Goal: Transaction & Acquisition: Purchase product/service

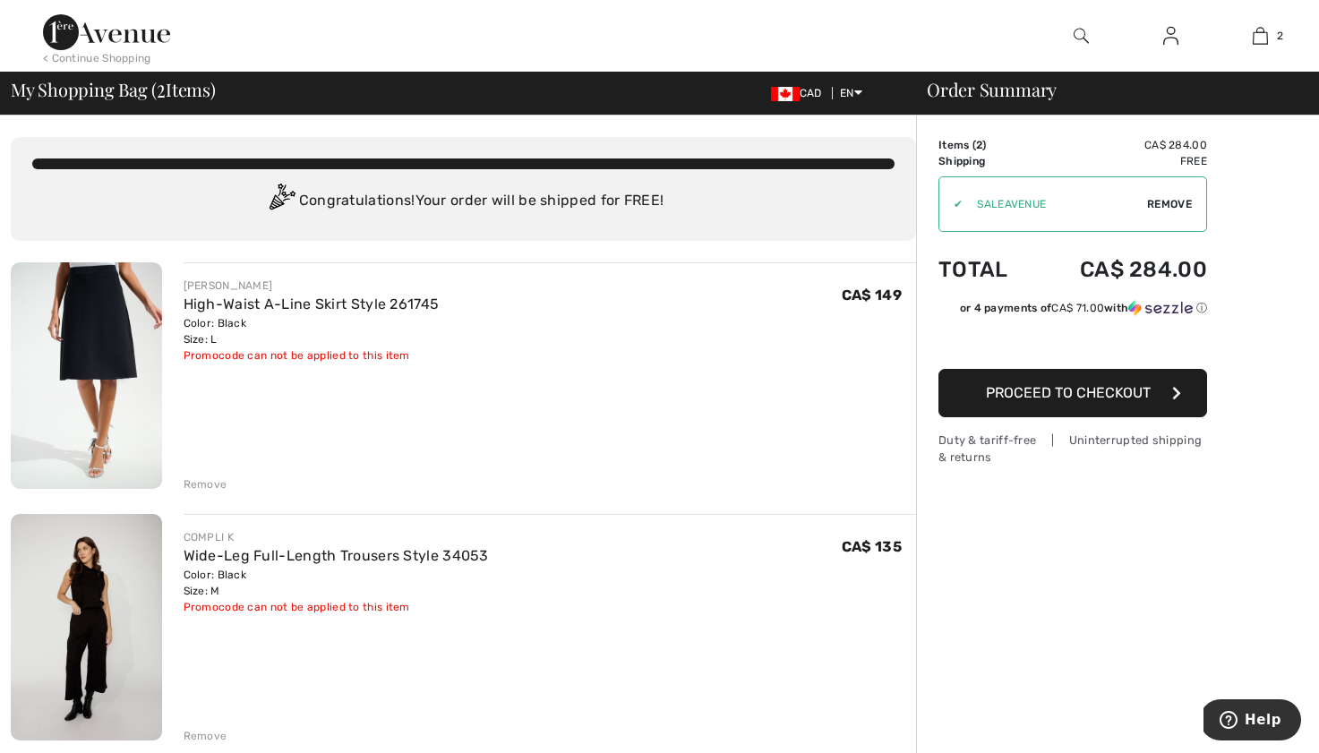
click at [128, 42] on img at bounding box center [106, 32] width 127 height 36
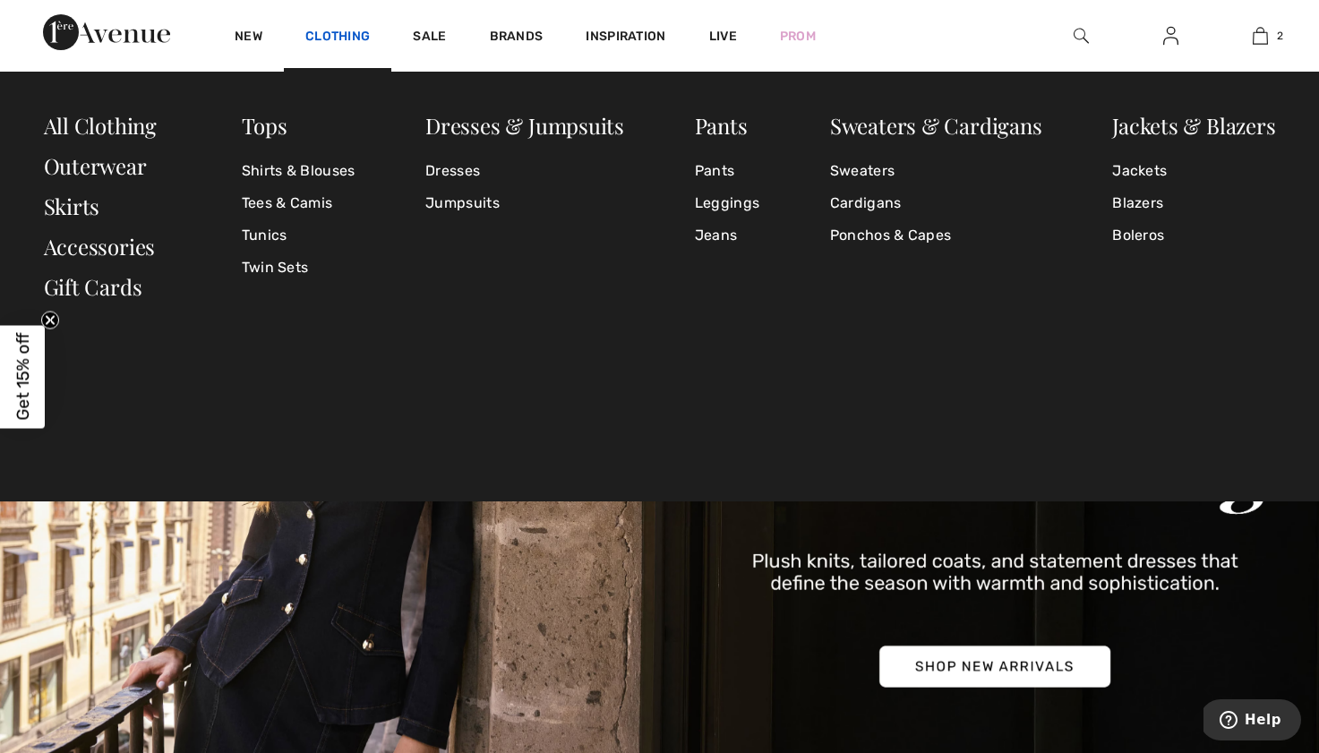
click at [339, 40] on link "Clothing" at bounding box center [337, 38] width 64 height 19
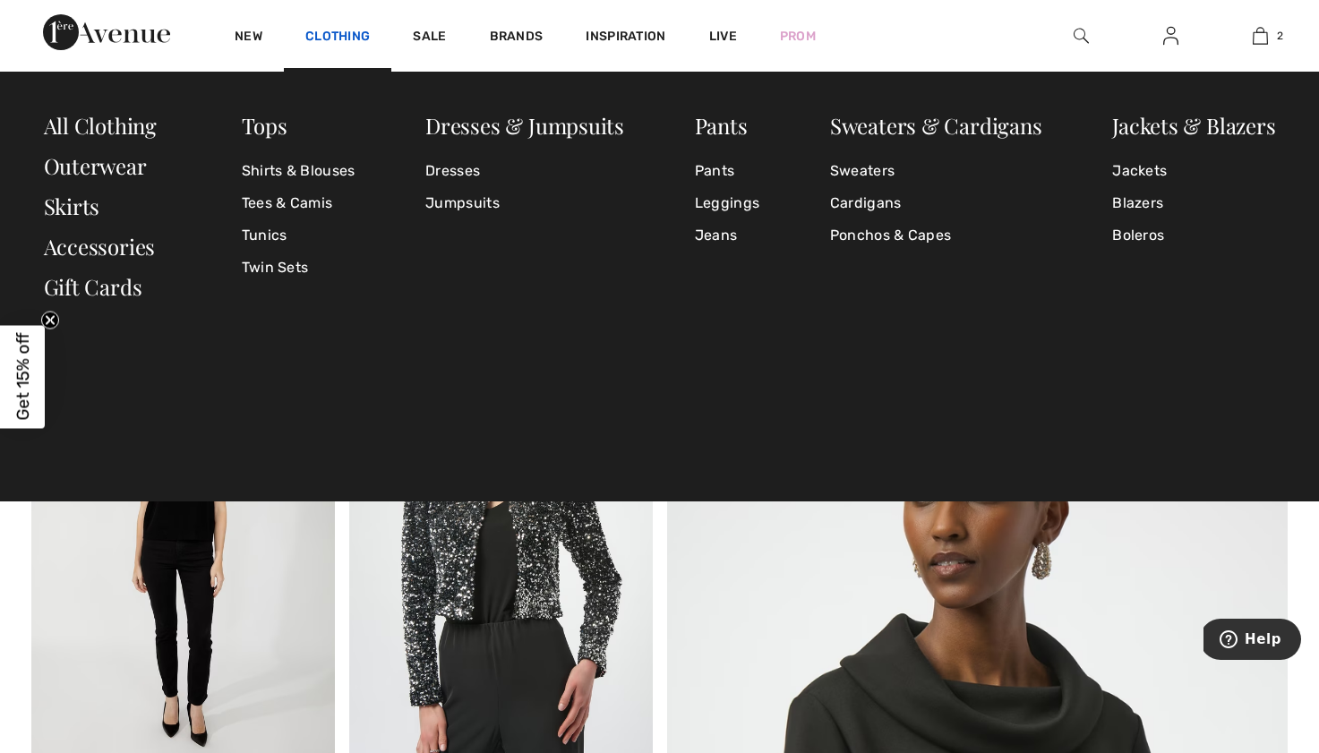
click at [340, 30] on link "Clothing" at bounding box center [337, 38] width 64 height 19
click at [299, 174] on link "Shirts & Blouses" at bounding box center [299, 171] width 114 height 32
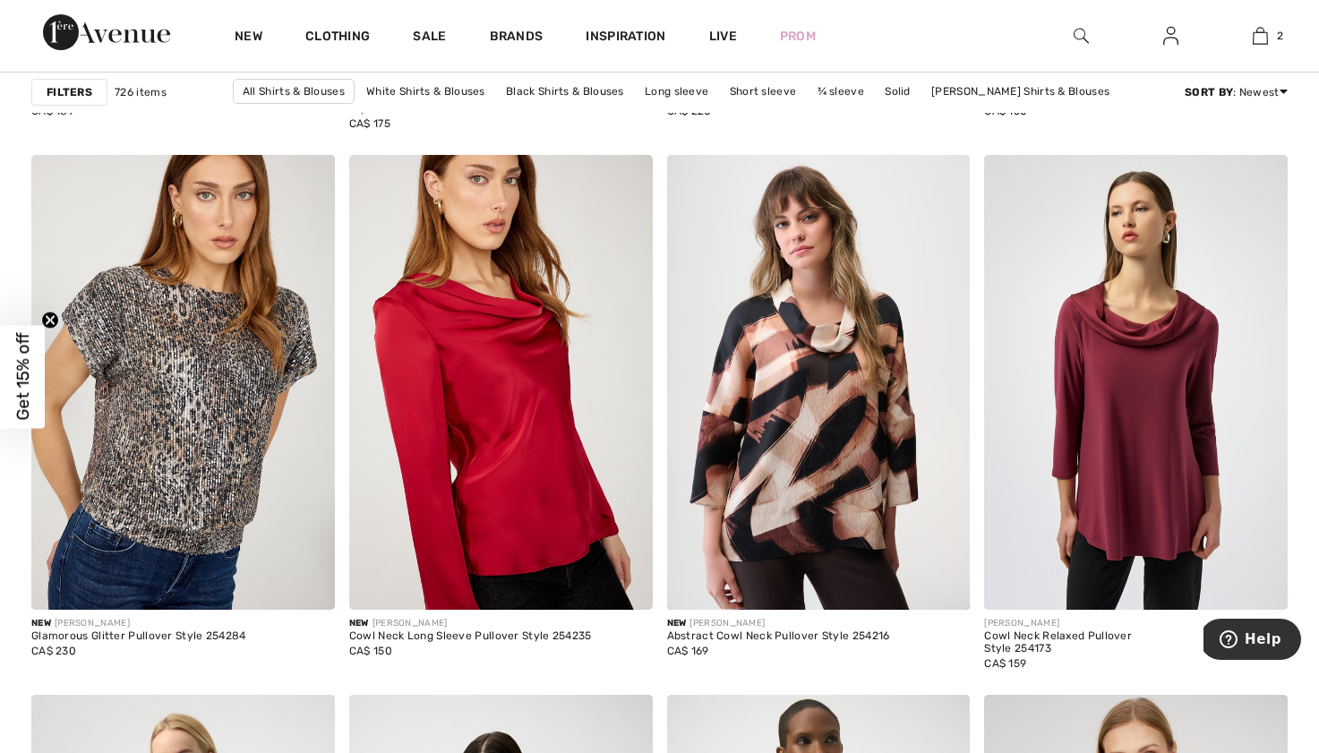
scroll to position [3116, 0]
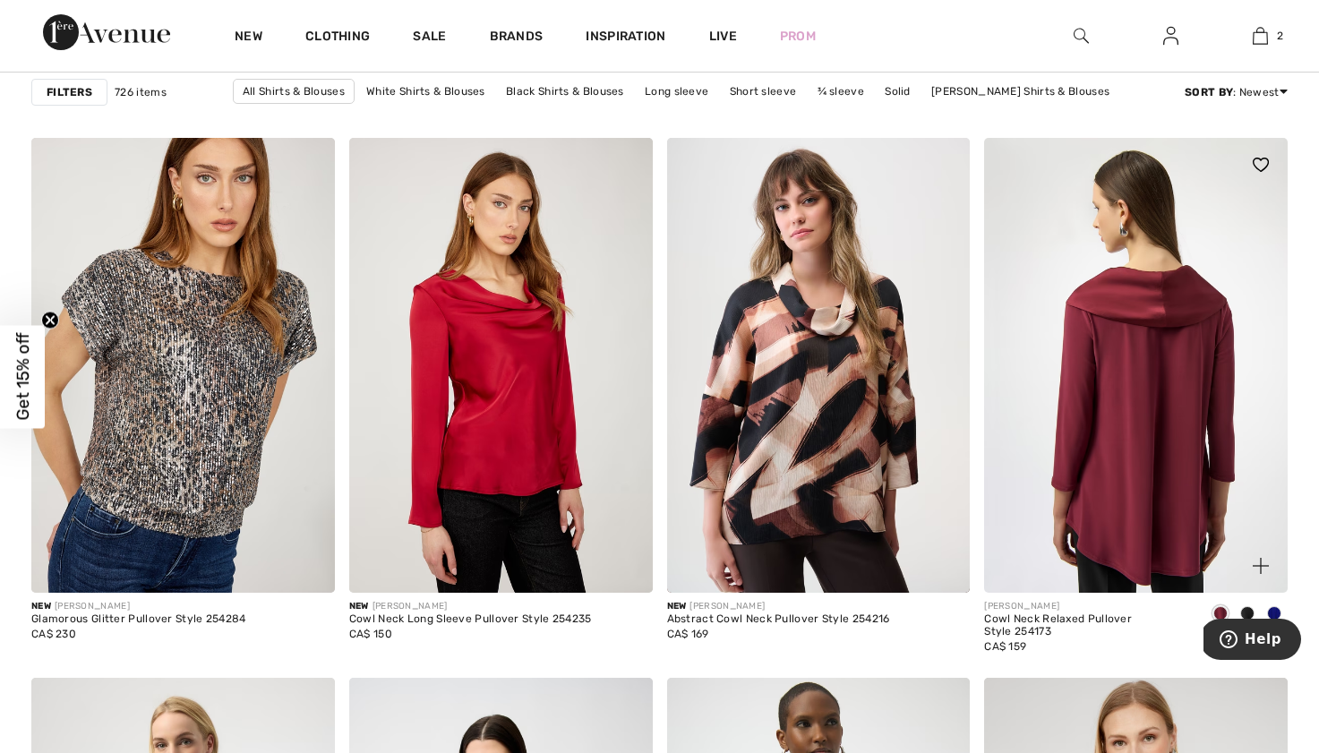
click at [1094, 315] on img at bounding box center [1135, 365] width 303 height 455
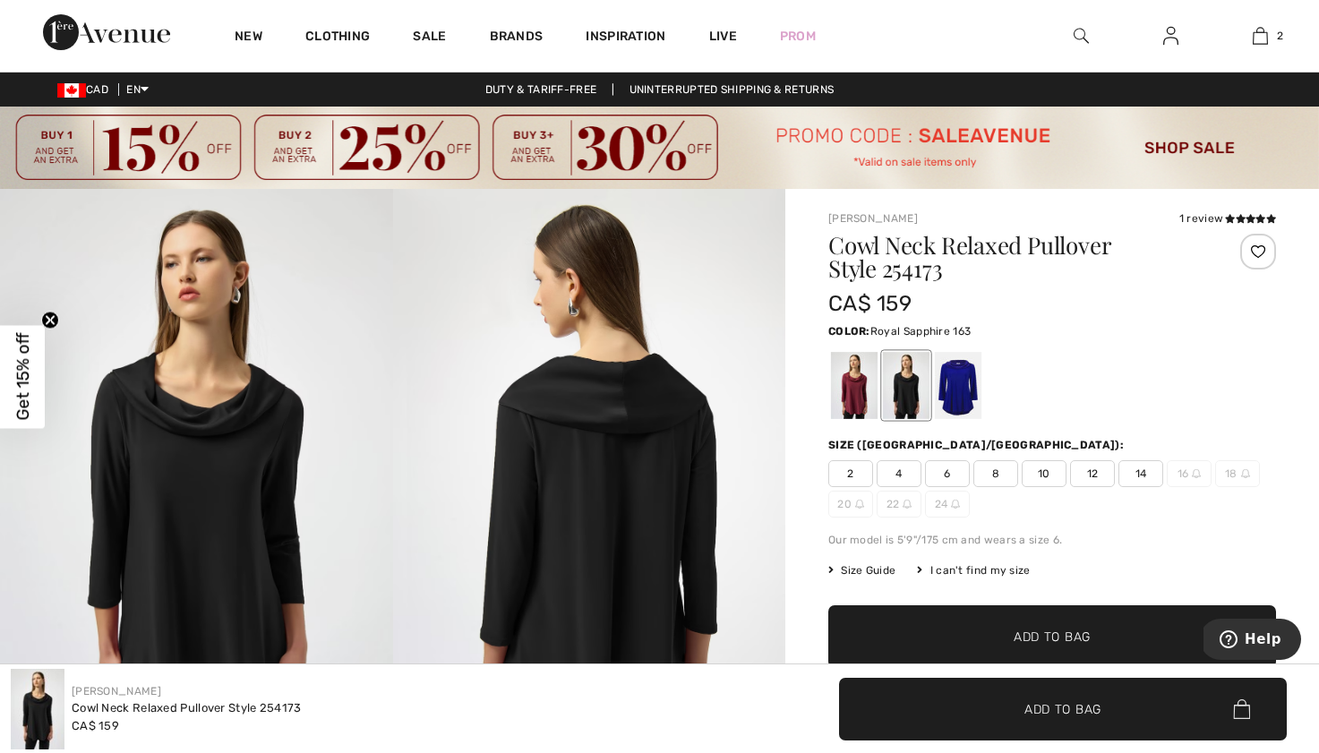
click at [965, 380] on div at bounding box center [958, 385] width 47 height 67
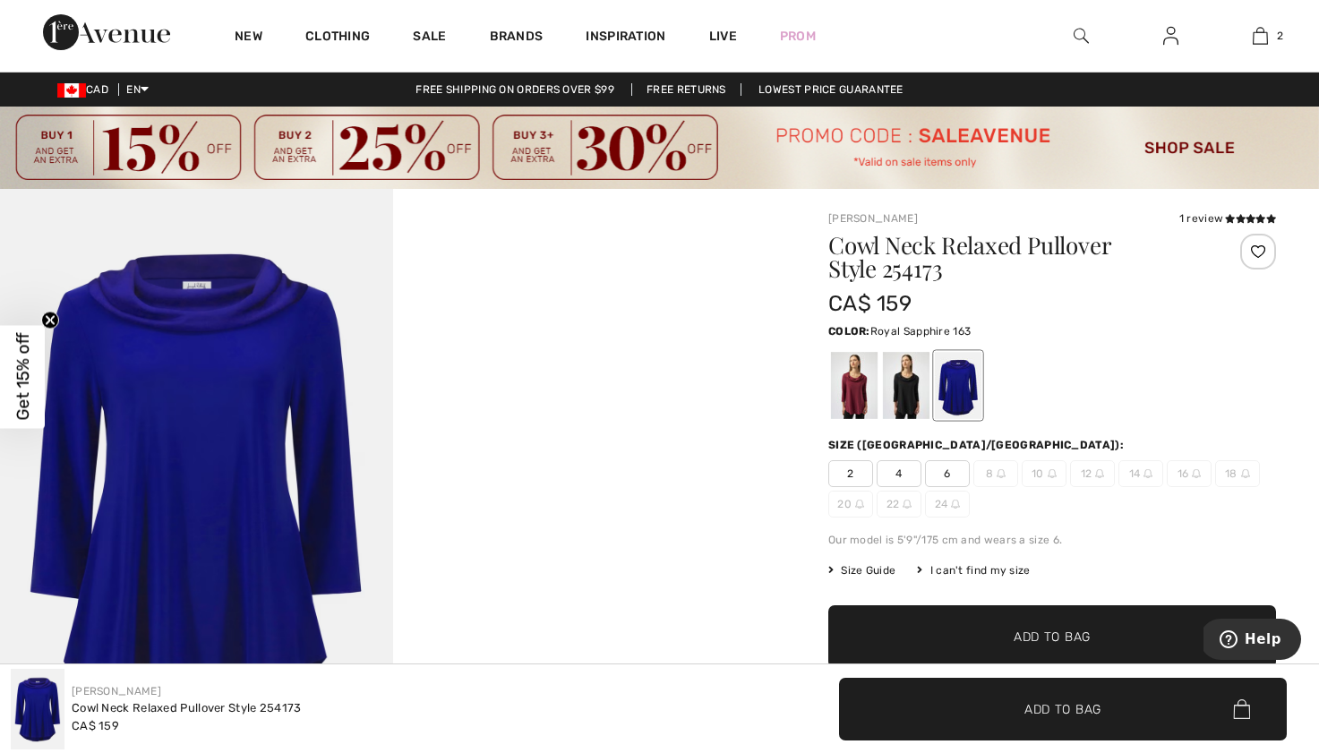
click at [952, 474] on span "6" at bounding box center [947, 473] width 45 height 27
click at [964, 624] on span "✔ Added to Bag Add to Bag" at bounding box center [1052, 636] width 448 height 63
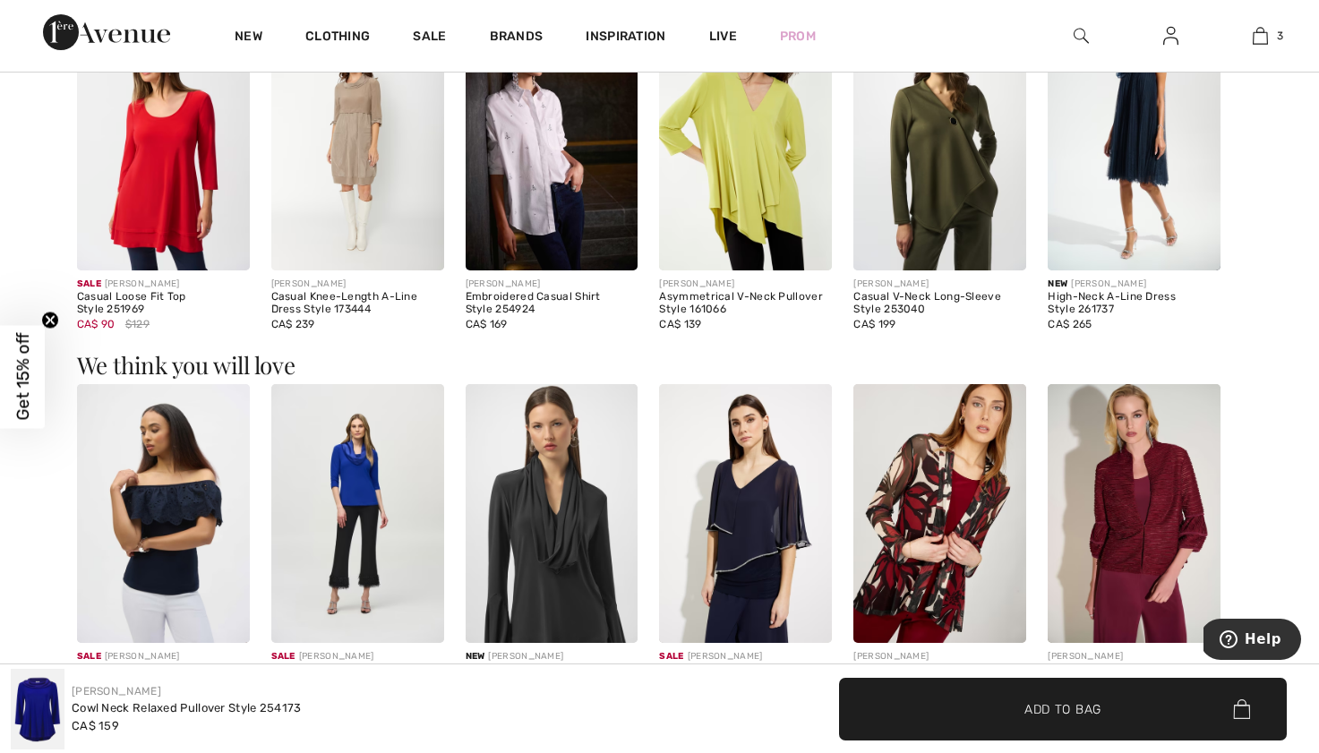
scroll to position [1268, 0]
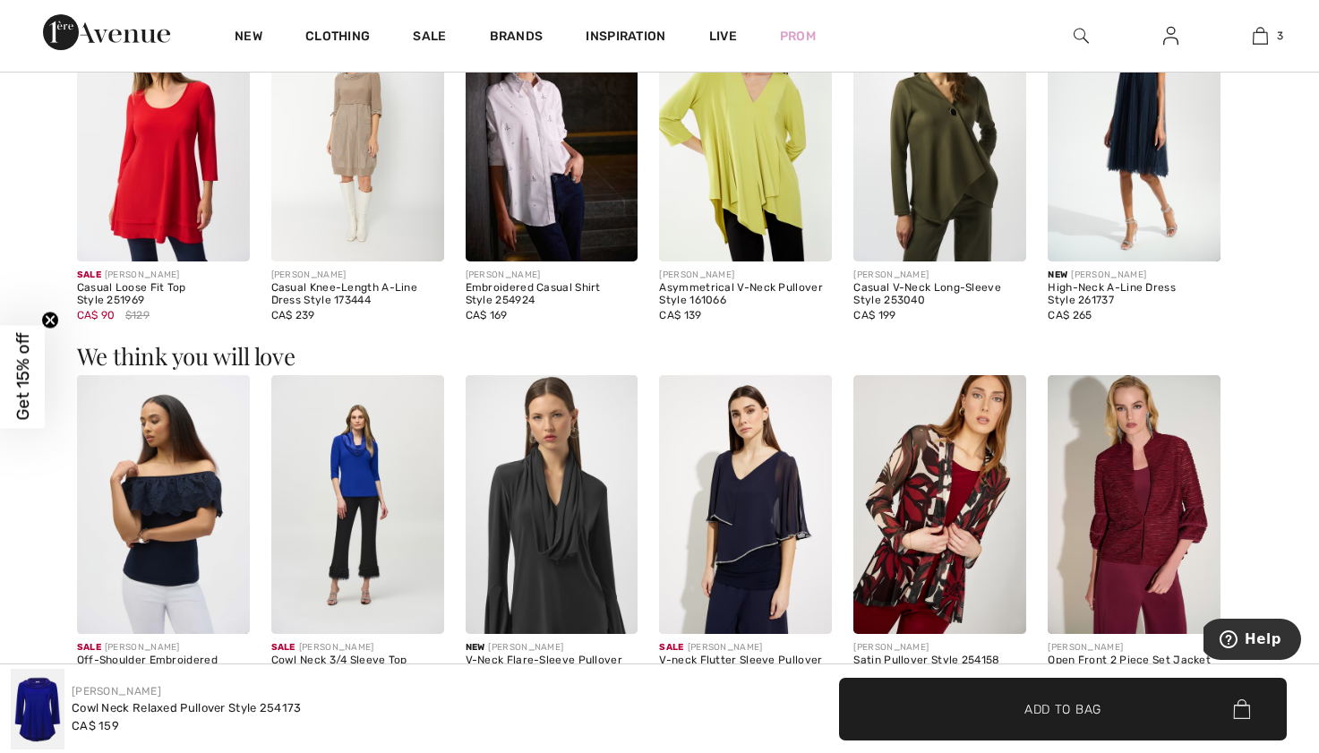
click at [375, 460] on img at bounding box center [357, 504] width 173 height 259
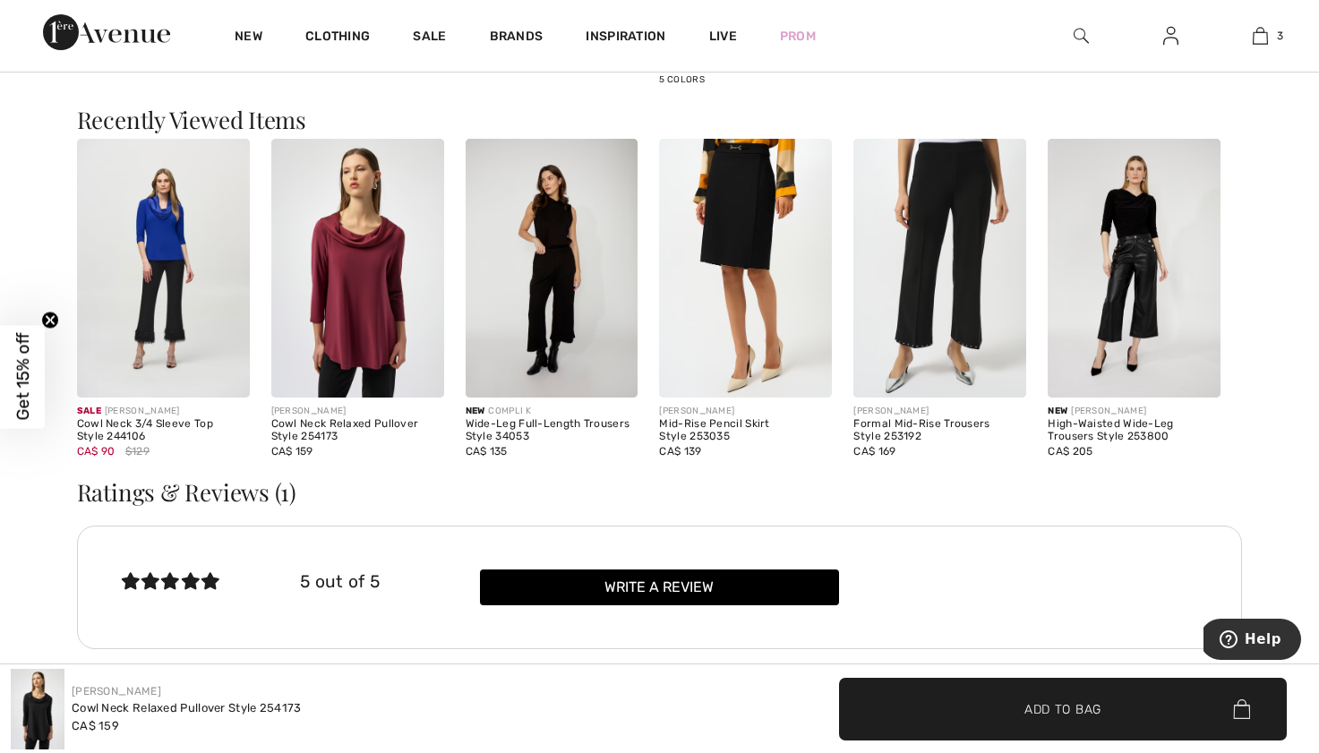
scroll to position [1865, 0]
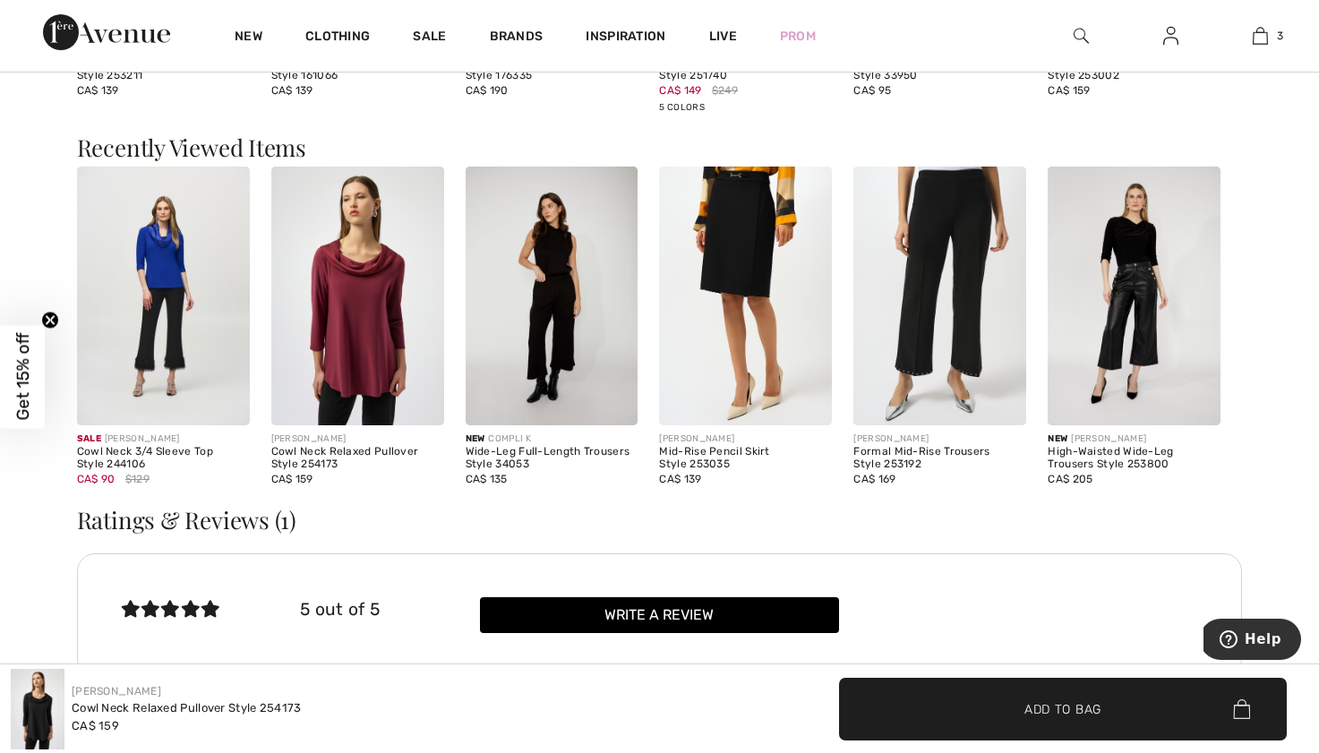
click at [309, 446] on div "Cowl Neck Relaxed Pullover Style 254173" at bounding box center [357, 458] width 173 height 25
click at [350, 305] on img at bounding box center [357, 295] width 173 height 259
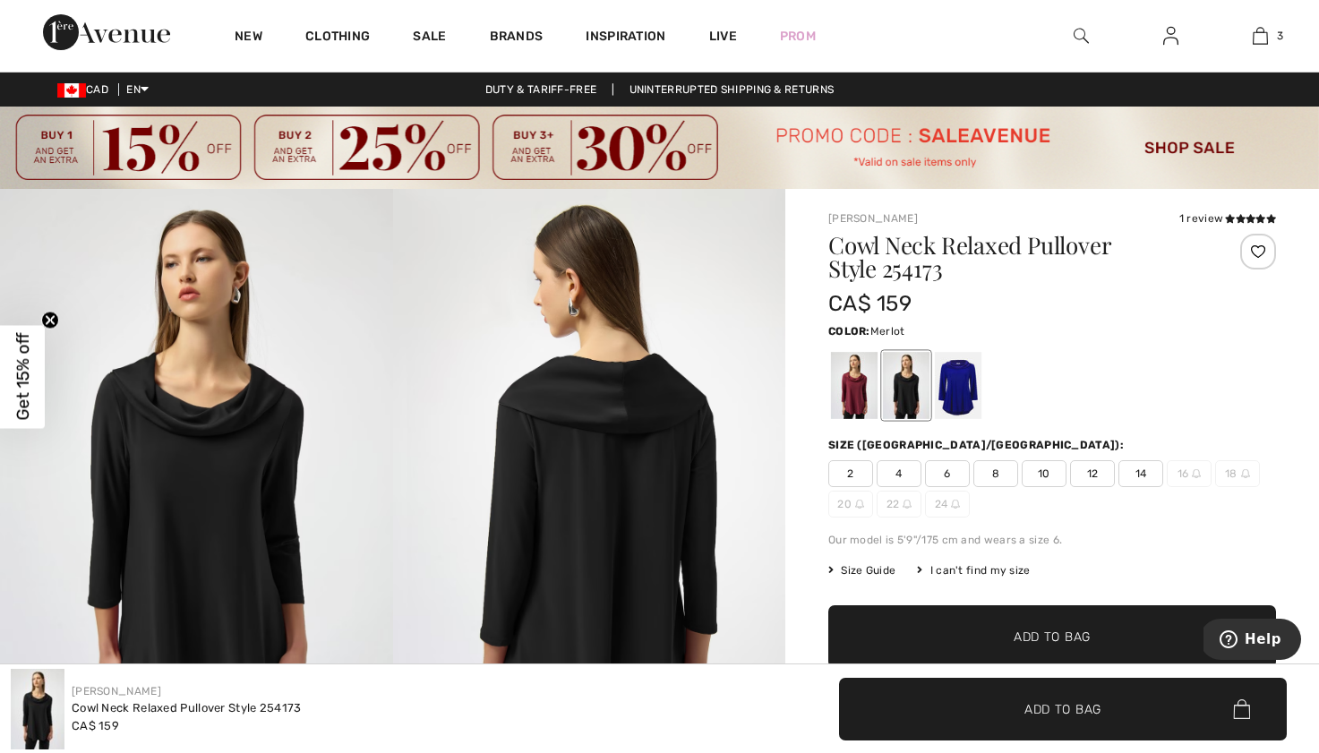
click at [844, 379] on div at bounding box center [854, 385] width 47 height 67
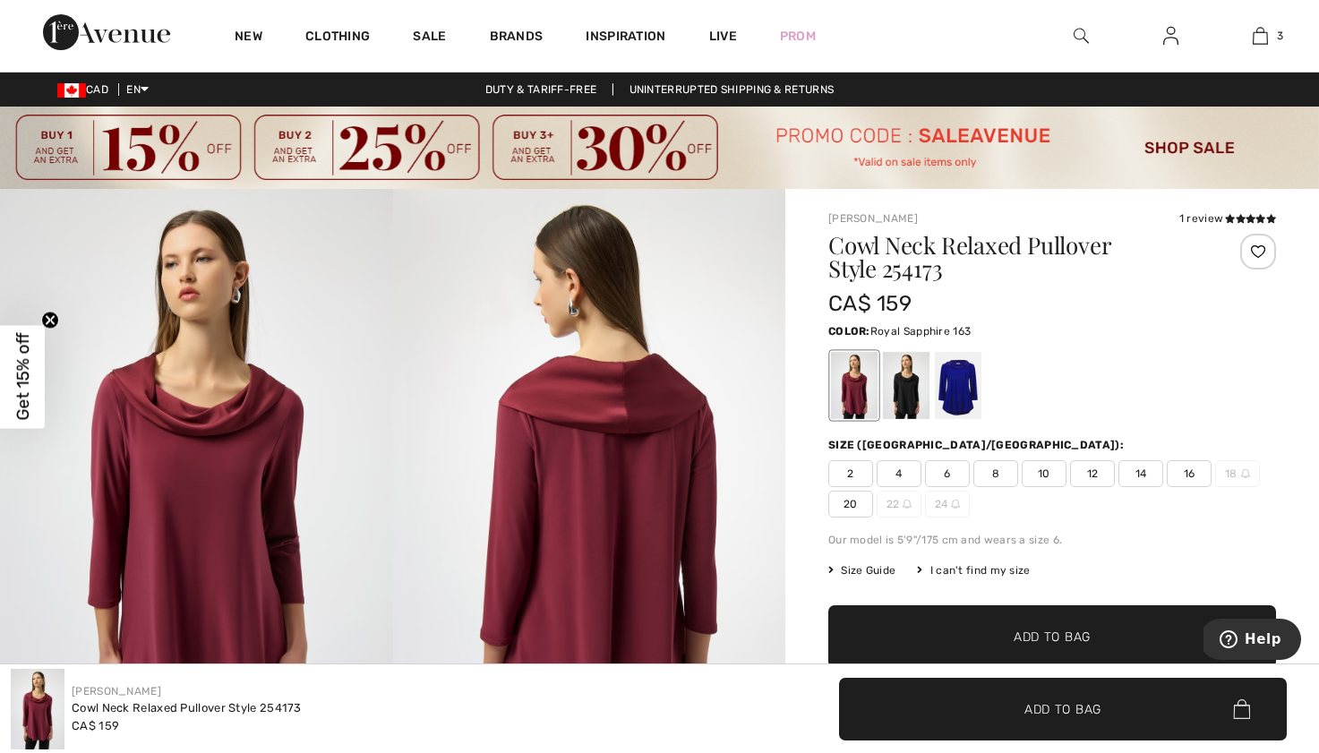
click at [969, 394] on div at bounding box center [958, 385] width 47 height 67
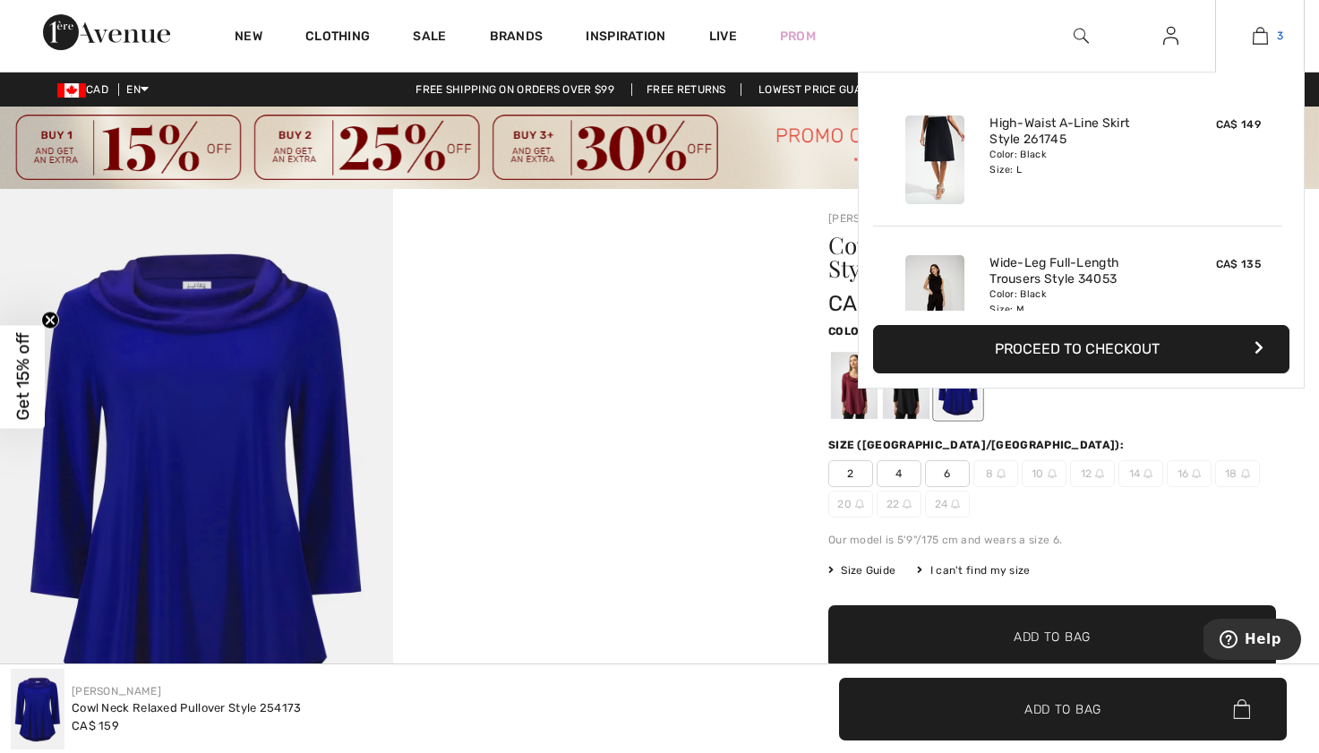
click at [1274, 32] on link "3" at bounding box center [1260, 35] width 88 height 21
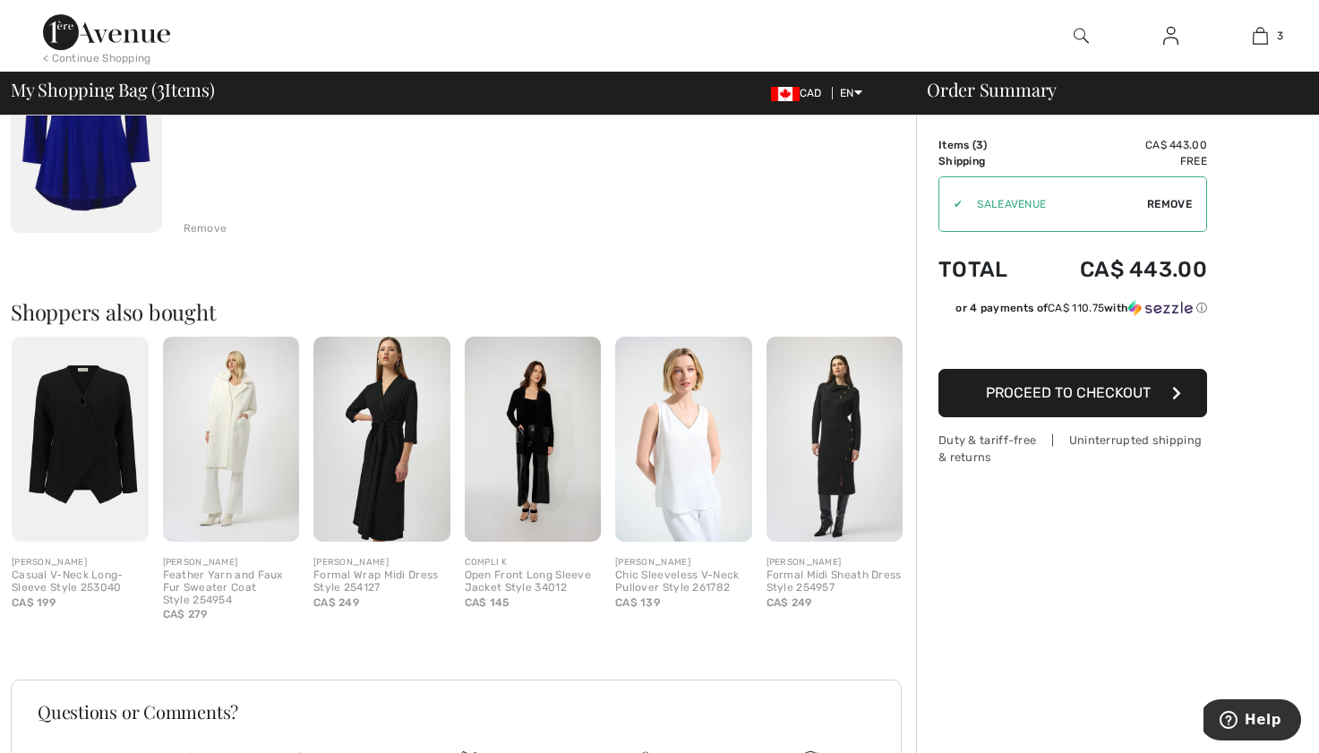
scroll to position [773, 0]
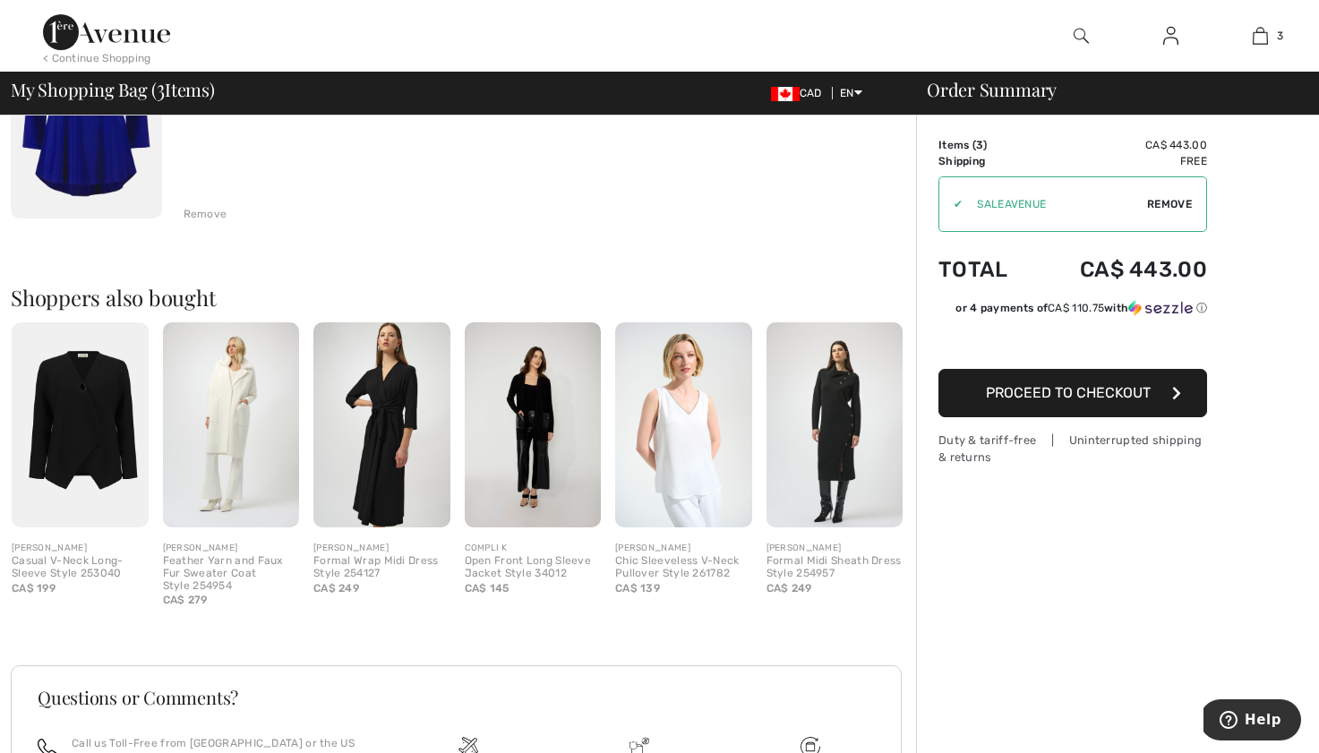
click at [508, 428] on img at bounding box center [533, 424] width 137 height 205
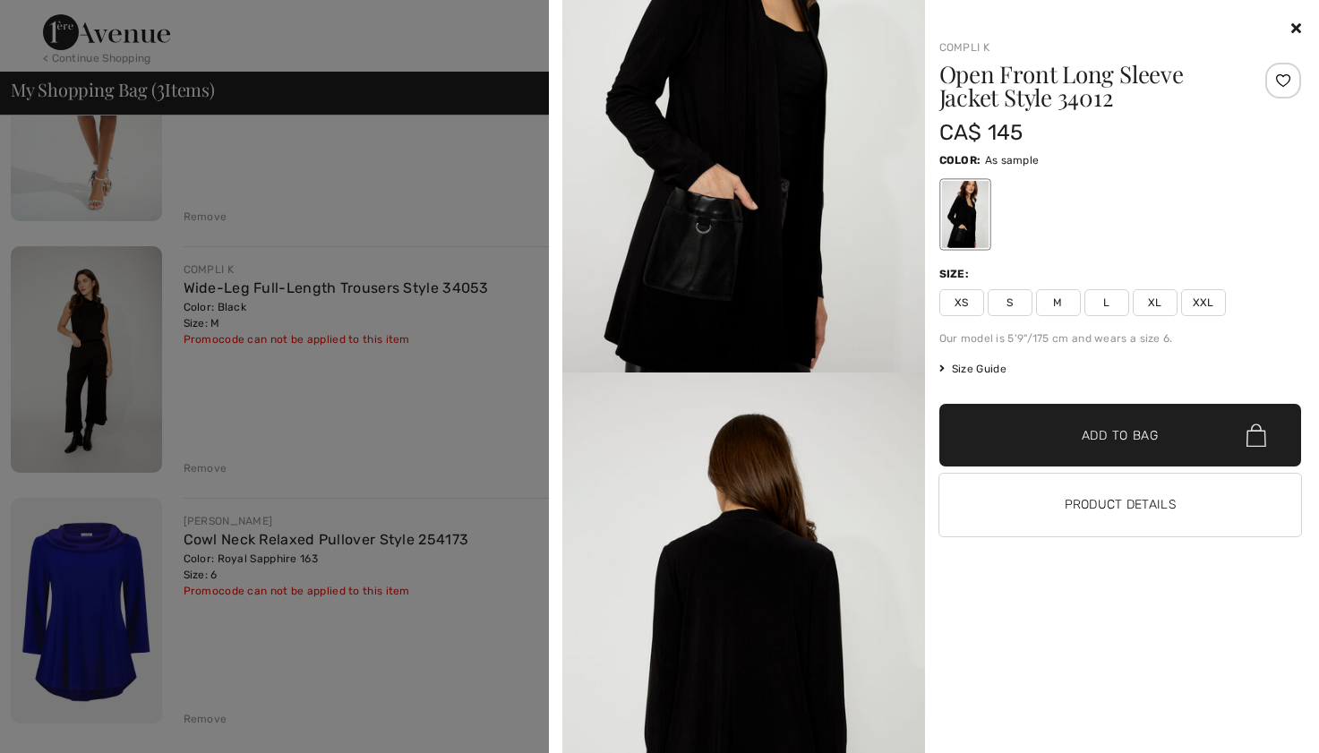
scroll to position [0, 0]
